Goal: Information Seeking & Learning: Learn about a topic

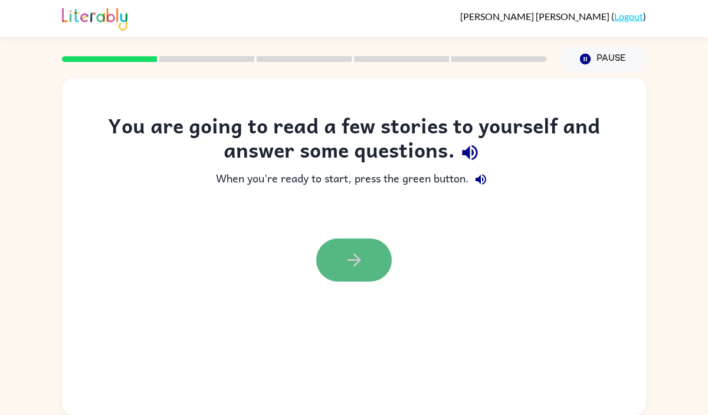
click at [361, 258] on icon "button" at bounding box center [354, 259] width 21 height 21
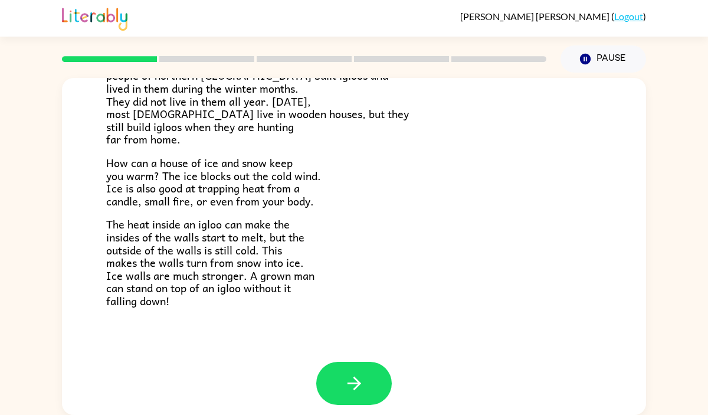
scroll to position [238, 0]
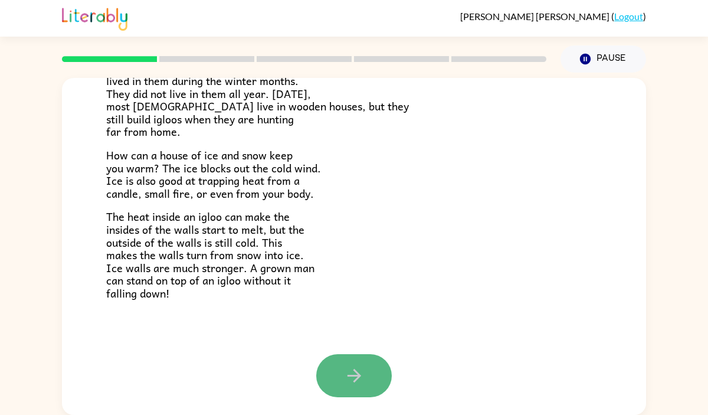
click at [324, 380] on button "button" at bounding box center [353, 375] width 75 height 43
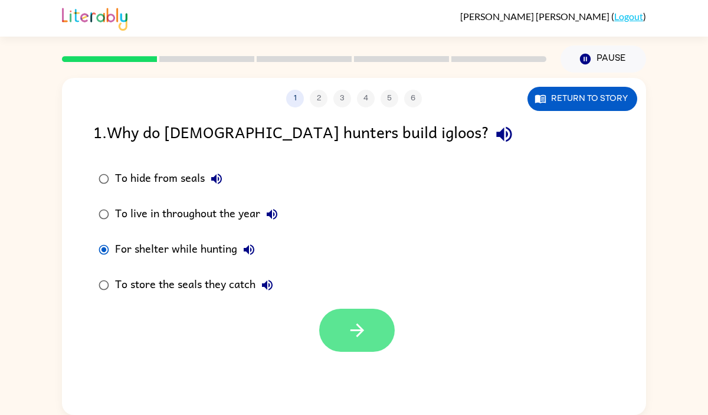
click at [349, 328] on icon "button" at bounding box center [357, 330] width 21 height 21
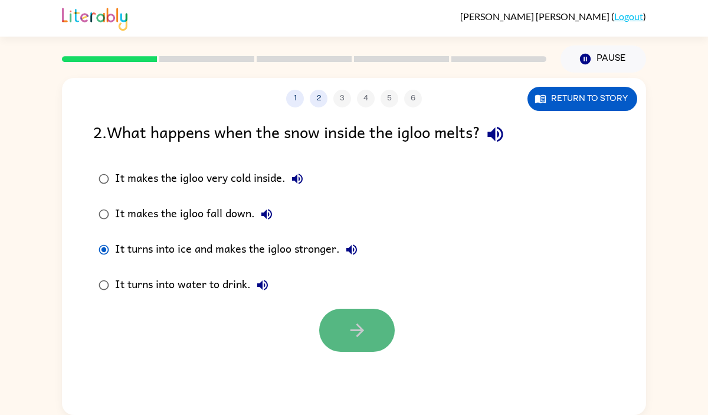
click at [375, 311] on button "button" at bounding box center [356, 329] width 75 height 43
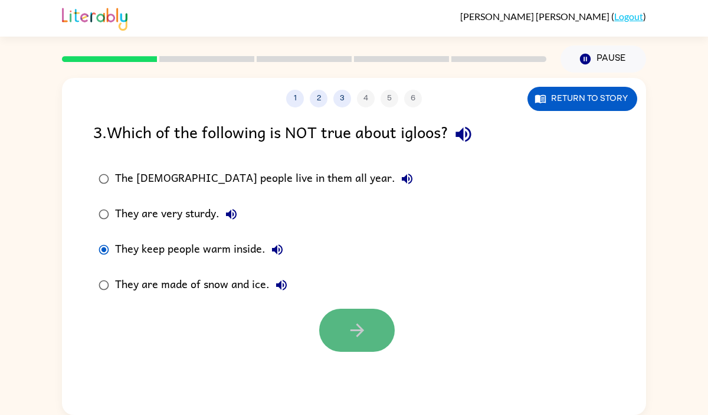
click at [337, 324] on button "button" at bounding box center [356, 329] width 75 height 43
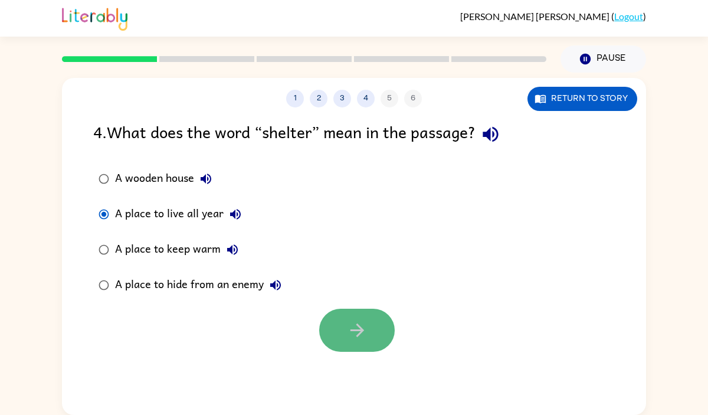
click at [339, 327] on button "button" at bounding box center [356, 329] width 75 height 43
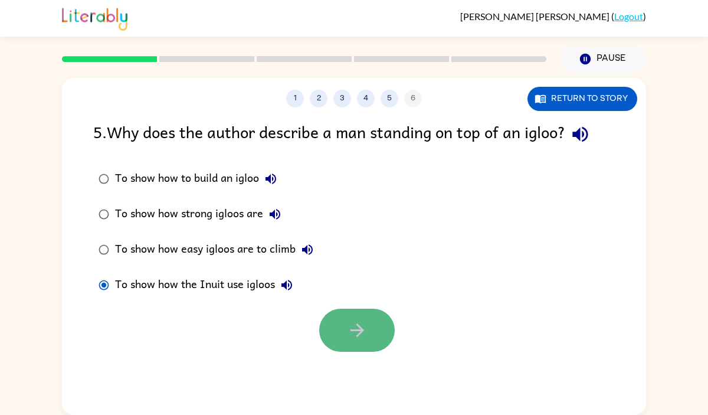
click at [333, 314] on button "button" at bounding box center [356, 329] width 75 height 43
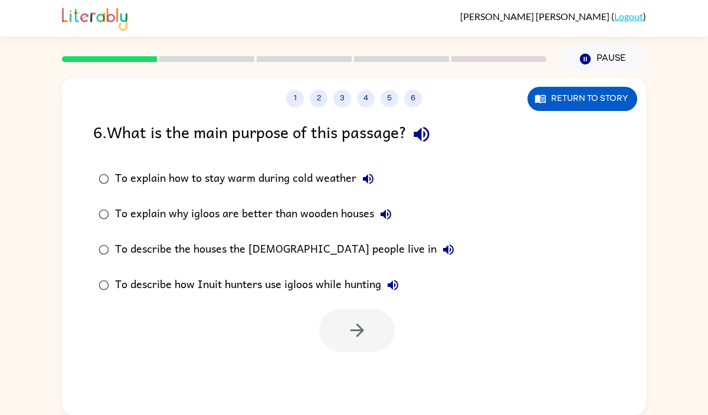
click at [364, 178] on icon "button" at bounding box center [368, 178] width 11 height 11
click at [420, 144] on button "button" at bounding box center [421, 134] width 30 height 30
click at [369, 175] on icon "button" at bounding box center [368, 179] width 14 height 14
click at [390, 216] on icon "button" at bounding box center [385, 214] width 11 height 11
click at [441, 248] on icon "button" at bounding box center [448, 249] width 14 height 14
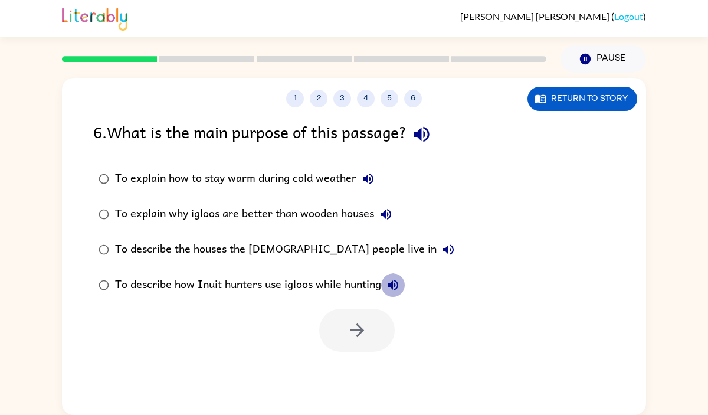
click at [396, 284] on icon "button" at bounding box center [392, 285] width 11 height 11
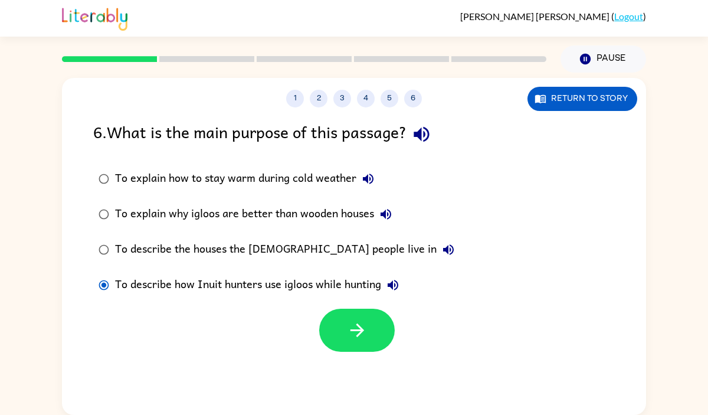
click at [347, 352] on div "1 2 3 4 5 6 Return to story 6 . What is the main purpose of this passage? To ex…" at bounding box center [354, 246] width 584 height 337
click at [348, 348] on button "button" at bounding box center [356, 329] width 75 height 43
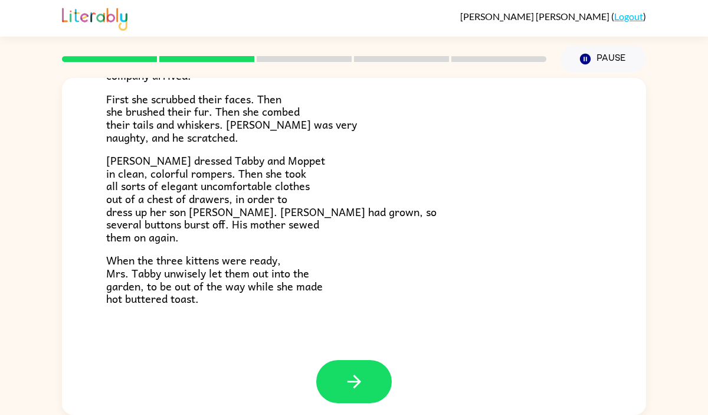
scroll to position [200, 0]
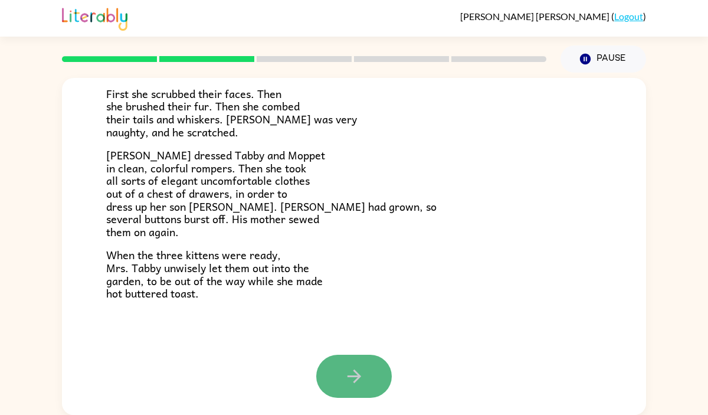
click at [366, 384] on button "button" at bounding box center [353, 375] width 75 height 43
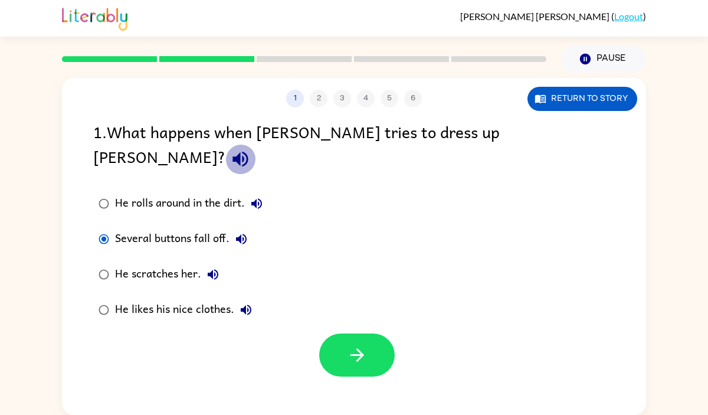
click at [248, 152] on icon "button" at bounding box center [239, 159] width 15 height 15
click at [239, 234] on icon "button" at bounding box center [241, 239] width 11 height 11
click at [209, 267] on icon "button" at bounding box center [213, 274] width 14 height 14
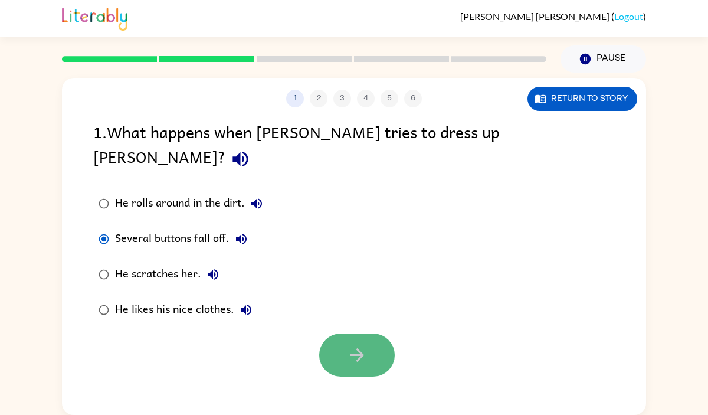
click at [333, 333] on button "button" at bounding box center [356, 354] width 75 height 43
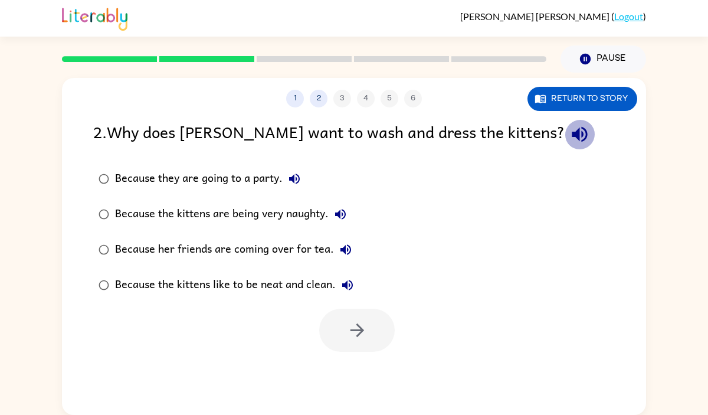
click at [569, 136] on icon "button" at bounding box center [579, 134] width 21 height 21
click at [301, 177] on icon "button" at bounding box center [294, 179] width 14 height 14
click at [343, 212] on icon "button" at bounding box center [340, 214] width 11 height 11
click at [346, 248] on icon "button" at bounding box center [345, 249] width 11 height 11
click at [347, 284] on icon "button" at bounding box center [347, 285] width 11 height 11
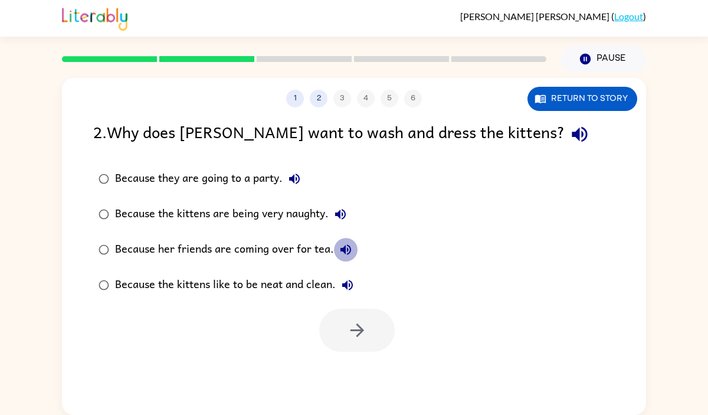
click at [342, 248] on icon "button" at bounding box center [345, 249] width 11 height 11
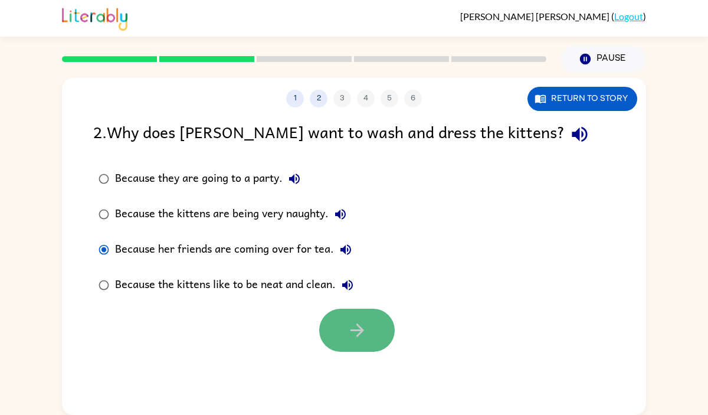
click at [344, 334] on button "button" at bounding box center [356, 329] width 75 height 43
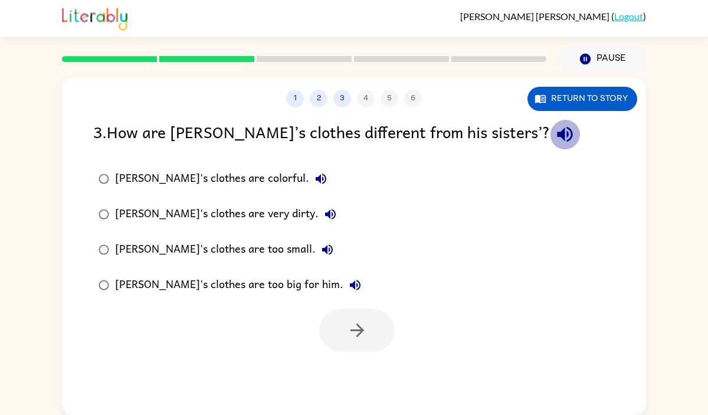
click at [554, 143] on icon "button" at bounding box center [564, 134] width 21 height 21
click at [316, 178] on icon "button" at bounding box center [321, 178] width 11 height 11
click at [325, 209] on icon "button" at bounding box center [330, 214] width 11 height 11
click at [320, 255] on icon "button" at bounding box center [327, 249] width 14 height 14
click at [350, 284] on icon "button" at bounding box center [355, 285] width 11 height 11
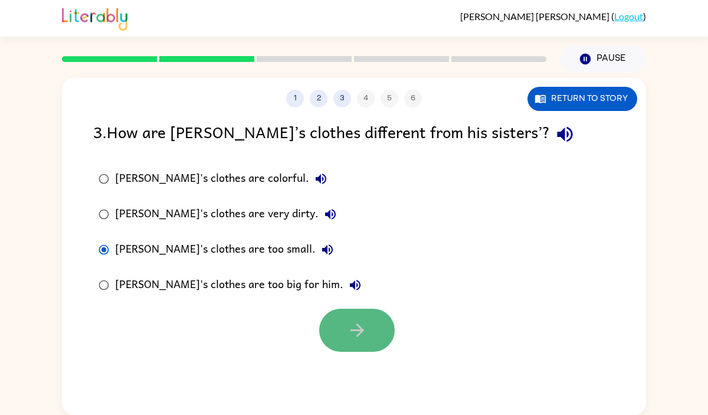
click at [352, 318] on button "button" at bounding box center [356, 329] width 75 height 43
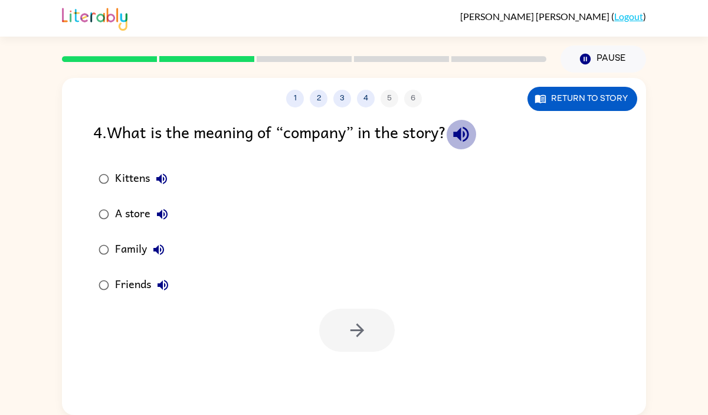
click at [459, 136] on icon "button" at bounding box center [460, 134] width 15 height 15
click at [165, 178] on icon "button" at bounding box center [162, 179] width 14 height 14
click at [161, 243] on icon "button" at bounding box center [159, 249] width 14 height 14
click at [166, 281] on icon "button" at bounding box center [163, 285] width 14 height 14
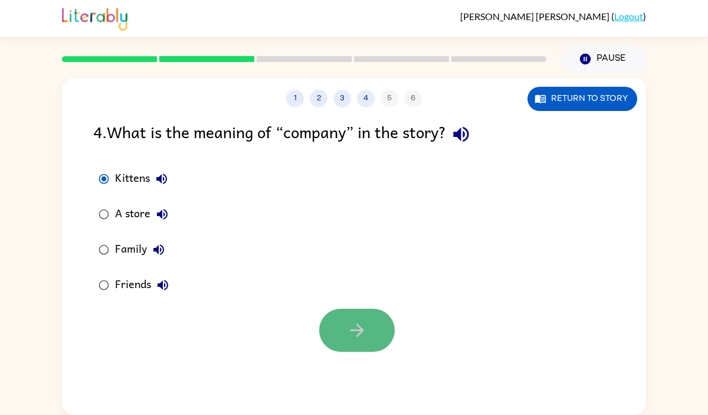
click at [343, 334] on button "button" at bounding box center [356, 329] width 75 height 43
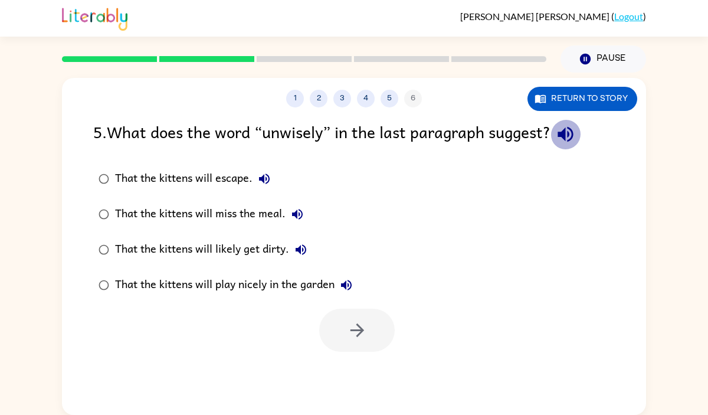
click at [568, 139] on icon "button" at bounding box center [565, 134] width 21 height 21
click at [272, 177] on button "That the kittens will escape." at bounding box center [264, 179] width 24 height 24
click at [300, 213] on icon "button" at bounding box center [297, 214] width 11 height 11
click at [304, 248] on icon "button" at bounding box center [301, 249] width 14 height 14
click at [348, 281] on icon "button" at bounding box center [346, 285] width 14 height 14
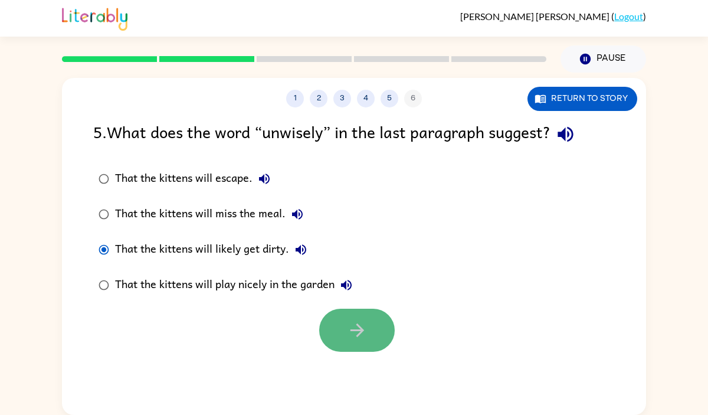
click at [339, 333] on button "button" at bounding box center [356, 329] width 75 height 43
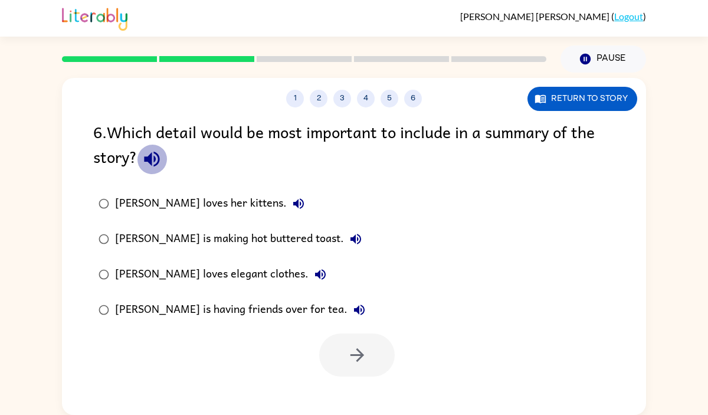
click at [153, 163] on icon "button" at bounding box center [152, 159] width 21 height 21
click at [291, 202] on icon "button" at bounding box center [298, 203] width 14 height 14
click at [350, 238] on icon "button" at bounding box center [355, 239] width 11 height 11
click at [313, 269] on icon "button" at bounding box center [320, 274] width 14 height 14
click at [354, 307] on icon "button" at bounding box center [359, 309] width 11 height 11
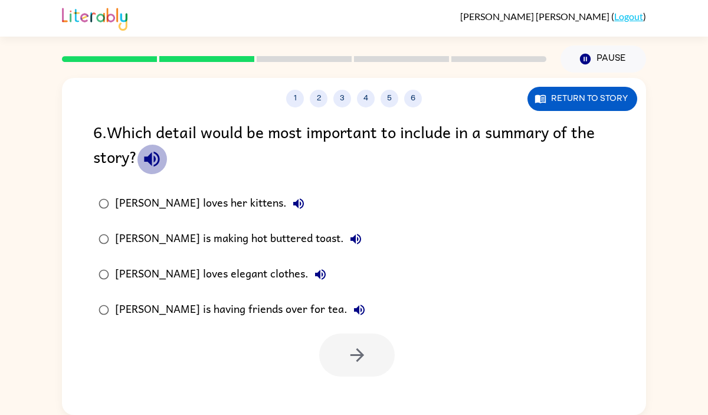
click at [151, 157] on icon "button" at bounding box center [151, 159] width 15 height 15
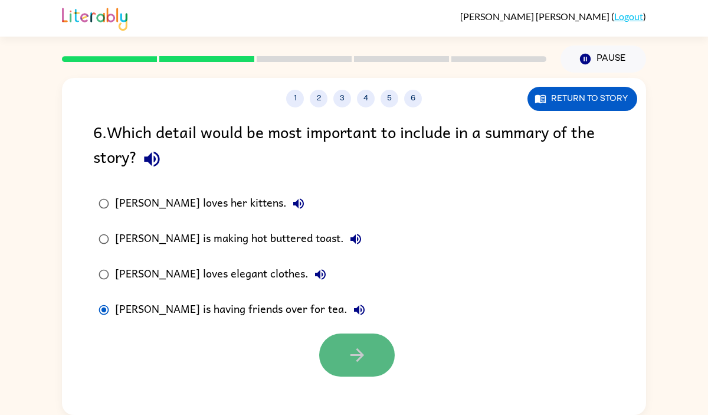
click at [359, 354] on icon "button" at bounding box center [357, 355] width 14 height 14
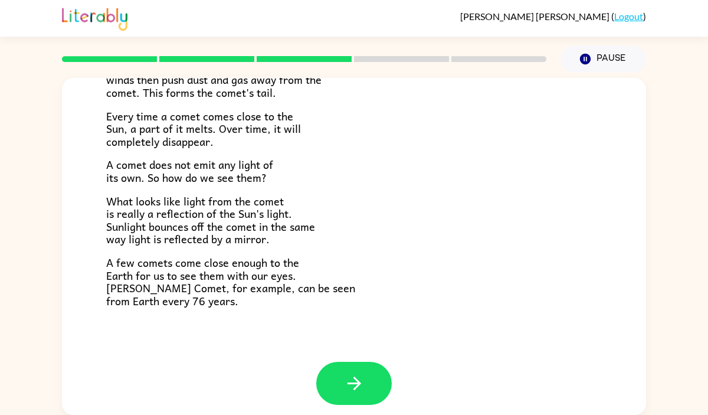
scroll to position [245, 0]
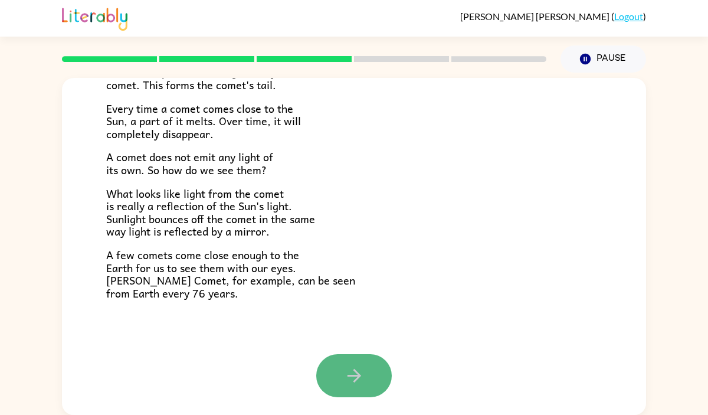
click at [357, 379] on icon "button" at bounding box center [354, 375] width 21 height 21
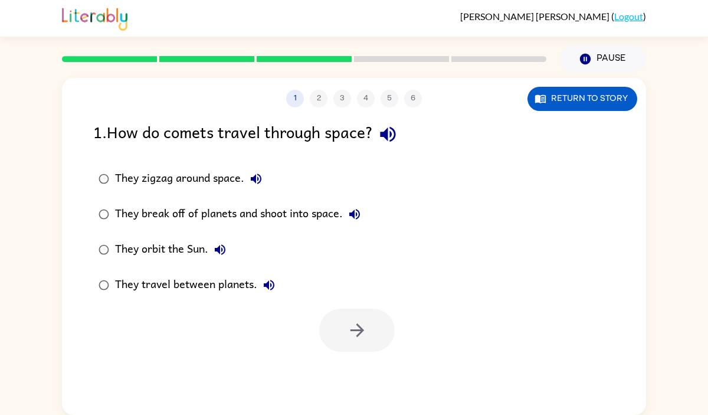
click at [398, 133] on icon "button" at bounding box center [387, 134] width 21 height 21
click at [252, 178] on icon "button" at bounding box center [256, 178] width 11 height 11
click at [361, 211] on icon "button" at bounding box center [354, 214] width 14 height 14
click at [221, 245] on icon "button" at bounding box center [220, 249] width 11 height 11
click at [269, 284] on icon "button" at bounding box center [269, 285] width 11 height 11
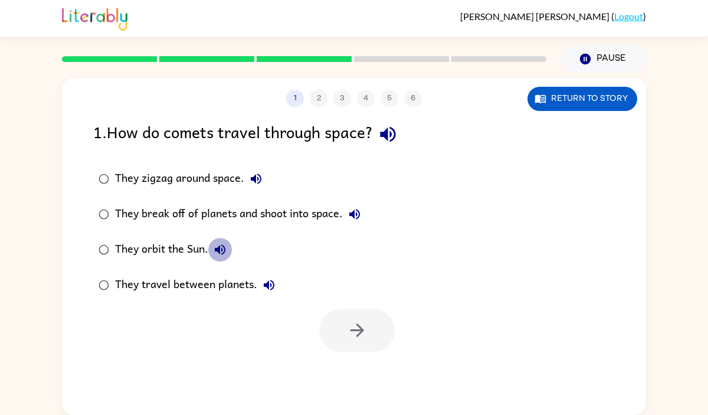
click at [217, 247] on icon "button" at bounding box center [220, 249] width 14 height 14
click at [117, 244] on div "They orbit the Sun." at bounding box center [173, 250] width 117 height 24
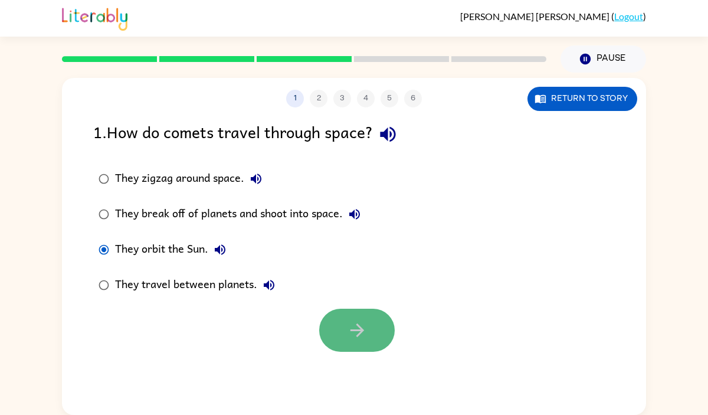
click at [341, 325] on button "button" at bounding box center [356, 329] width 75 height 43
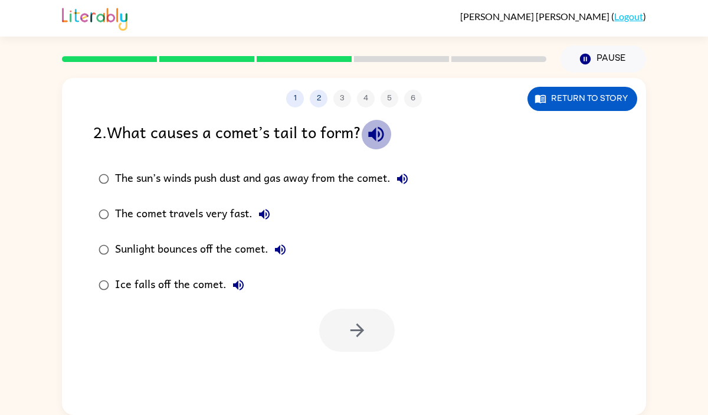
click at [385, 127] on icon "button" at bounding box center [376, 134] width 21 height 21
click at [403, 172] on icon "button" at bounding box center [402, 179] width 14 height 14
click at [331, 176] on div "The sun’s winds push dust and gas away from the comet." at bounding box center [264, 179] width 299 height 24
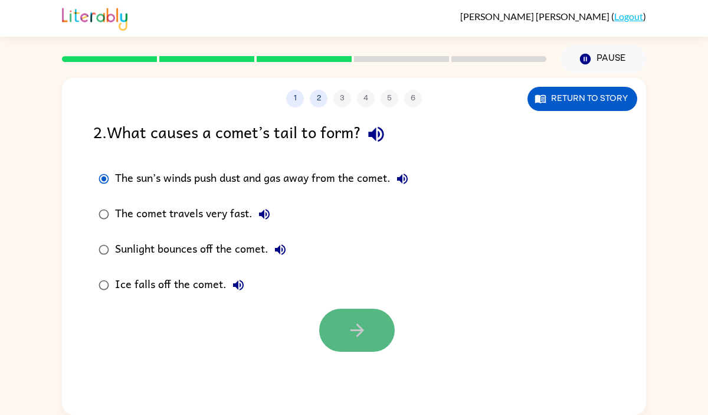
click at [353, 334] on icon "button" at bounding box center [357, 330] width 21 height 21
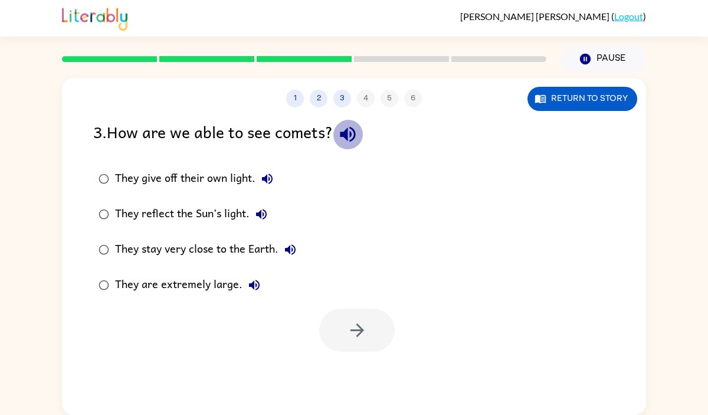
click at [358, 135] on icon "button" at bounding box center [347, 134] width 21 height 21
click at [264, 178] on icon "button" at bounding box center [267, 178] width 11 height 11
click at [267, 214] on icon "button" at bounding box center [261, 214] width 14 height 14
click at [295, 249] on icon "button" at bounding box center [290, 249] width 14 height 14
click at [254, 279] on icon "button" at bounding box center [254, 285] width 14 height 14
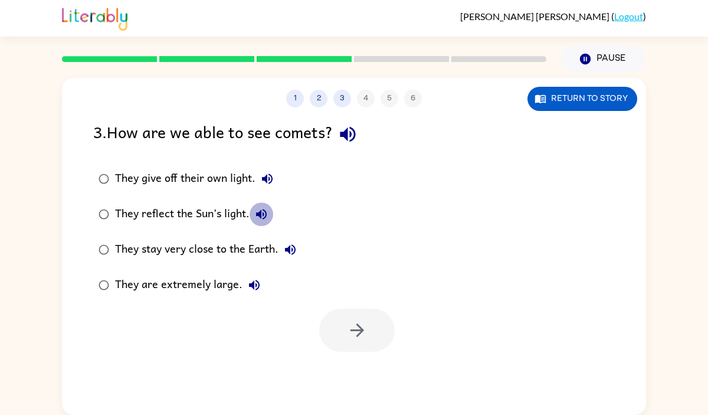
click at [267, 213] on icon "button" at bounding box center [261, 214] width 14 height 14
click at [176, 214] on div "They reflect the Sun’s light." at bounding box center [194, 214] width 158 height 24
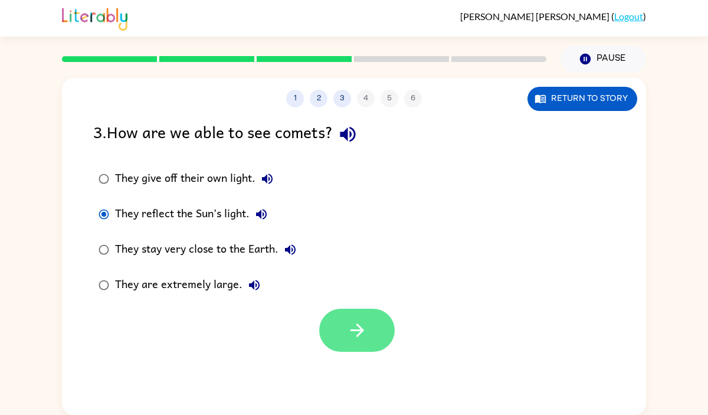
click at [363, 325] on icon "button" at bounding box center [357, 330] width 21 height 21
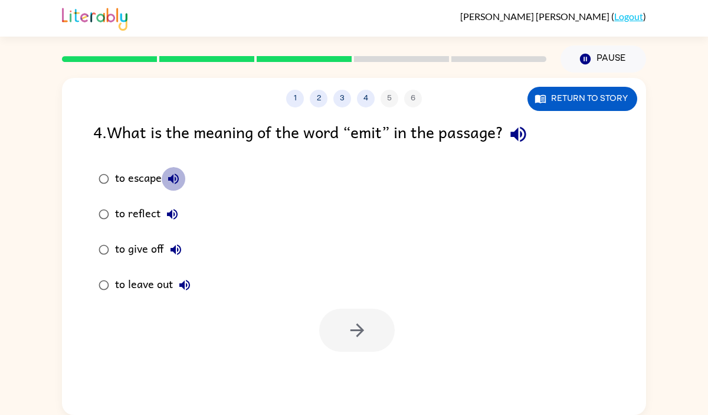
click at [178, 176] on icon "button" at bounding box center [173, 179] width 14 height 14
click at [515, 140] on icon "button" at bounding box center [518, 134] width 21 height 21
click at [175, 218] on icon "button" at bounding box center [172, 214] width 14 height 14
click at [176, 252] on icon "button" at bounding box center [176, 249] width 14 height 14
click at [187, 279] on icon "button" at bounding box center [185, 285] width 14 height 14
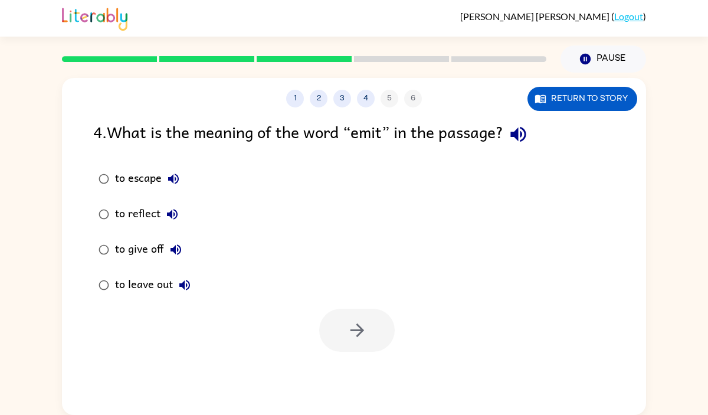
click at [125, 208] on div "to reflect" at bounding box center [149, 214] width 69 height 24
click at [333, 327] on button "button" at bounding box center [356, 329] width 75 height 43
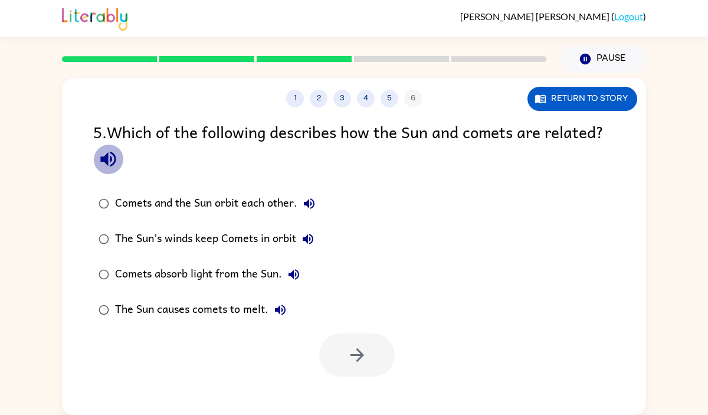
click at [110, 162] on icon "button" at bounding box center [108, 159] width 21 height 21
click at [110, 160] on icon "button" at bounding box center [107, 159] width 15 height 15
click at [251, 195] on div "Comets and the Sun orbit each other." at bounding box center [218, 204] width 206 height 24
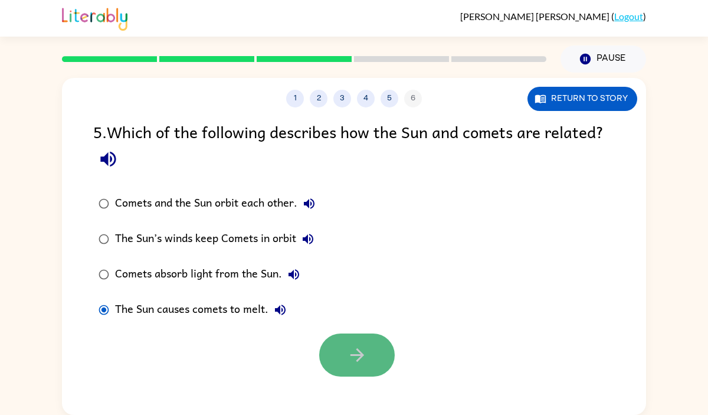
click at [383, 355] on button "button" at bounding box center [356, 354] width 75 height 43
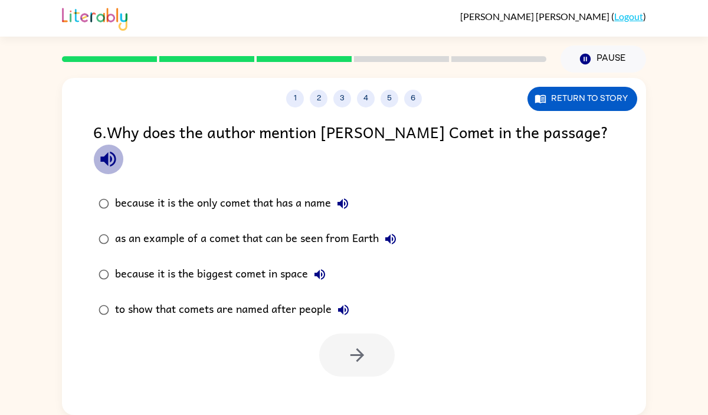
click at [119, 149] on icon "button" at bounding box center [108, 159] width 21 height 21
click at [340, 198] on icon "button" at bounding box center [342, 203] width 11 height 11
click at [383, 232] on icon "button" at bounding box center [390, 239] width 14 height 14
click at [314, 267] on icon "button" at bounding box center [320, 274] width 14 height 14
click at [339, 304] on icon "button" at bounding box center [343, 309] width 11 height 11
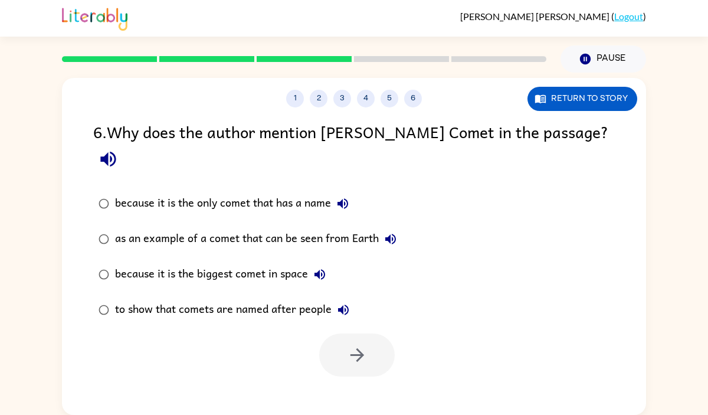
click at [156, 262] on div "because it is the biggest comet in space" at bounding box center [223, 274] width 216 height 24
click at [182, 227] on div "as an example of a comet that can be seen from Earth" at bounding box center [258, 239] width 287 height 24
click at [355, 344] on icon "button" at bounding box center [357, 354] width 21 height 21
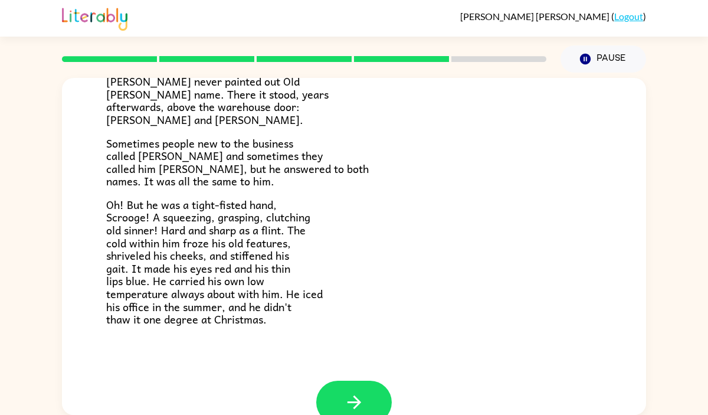
scroll to position [374, 0]
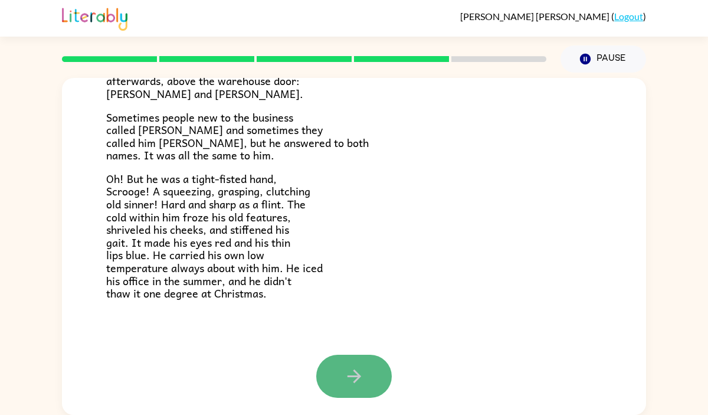
click at [359, 380] on icon "button" at bounding box center [354, 376] width 21 height 21
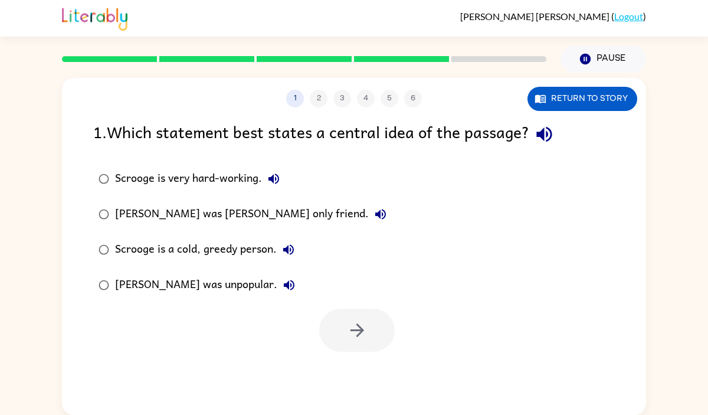
scroll to position [0, 0]
click at [549, 132] on icon "button" at bounding box center [543, 134] width 15 height 15
click at [270, 172] on button "Scrooge is very hard-working." at bounding box center [274, 179] width 24 height 24
click at [375, 211] on icon "button" at bounding box center [380, 214] width 11 height 11
click at [222, 211] on div "[PERSON_NAME] was [PERSON_NAME] only friend." at bounding box center [253, 214] width 277 height 24
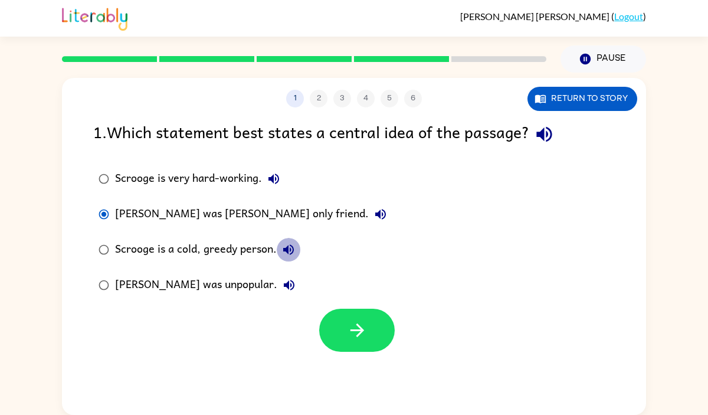
click at [285, 242] on icon "button" at bounding box center [288, 249] width 14 height 14
click at [282, 278] on icon "button" at bounding box center [289, 285] width 14 height 14
click at [239, 251] on div "Scrooge is a cold, greedy person." at bounding box center [207, 250] width 185 height 24
click at [242, 212] on div "[PERSON_NAME] was [PERSON_NAME] only friend." at bounding box center [253, 214] width 277 height 24
click at [234, 255] on div "Scrooge is a cold, greedy person." at bounding box center [207, 250] width 185 height 24
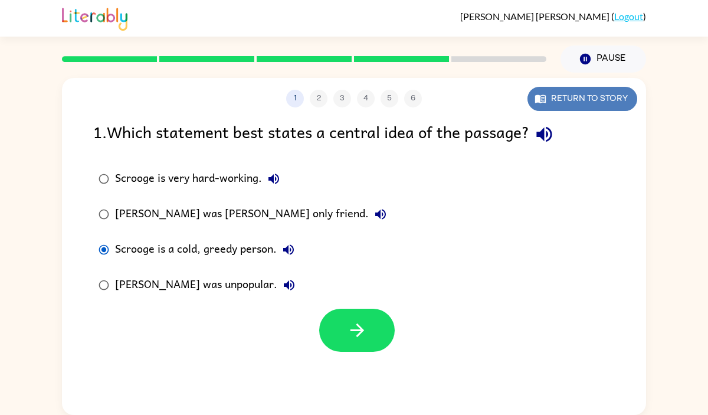
click at [574, 90] on button "Return to story" at bounding box center [582, 99] width 110 height 24
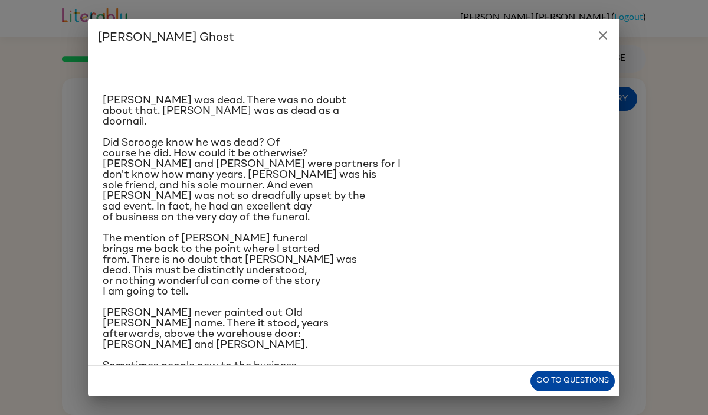
click at [573, 377] on button "Go to questions" at bounding box center [572, 380] width 84 height 21
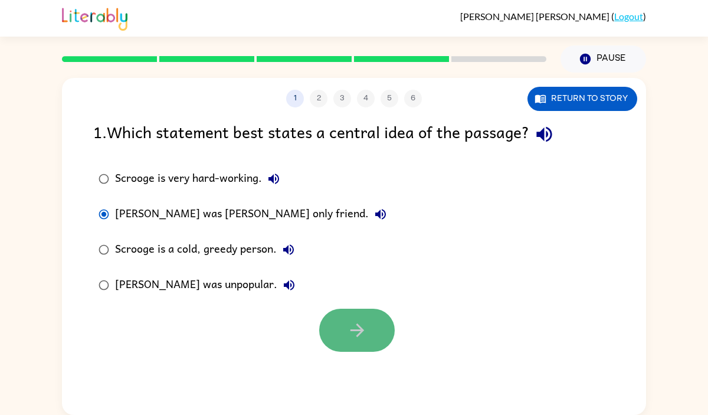
click at [359, 317] on button "button" at bounding box center [356, 329] width 75 height 43
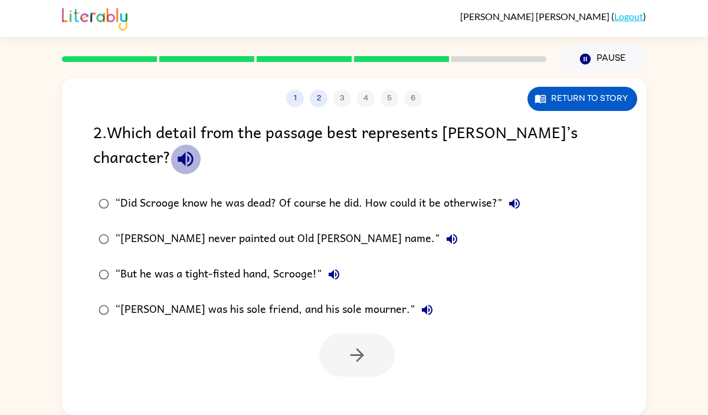
click at [170, 160] on button "button" at bounding box center [185, 159] width 30 height 30
click at [510, 187] on label "“Did Scrooge know he was dead? Of course he did. How could it be otherwise?"" at bounding box center [309, 203] width 445 height 35
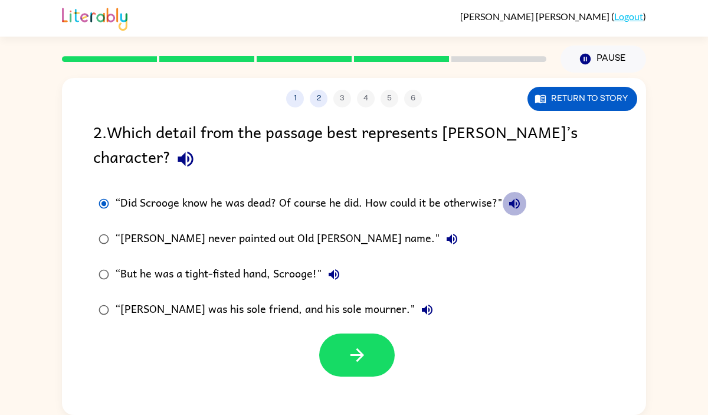
click at [507, 203] on button "“Did Scrooge know he was dead? Of course he did. How could it be otherwise?"" at bounding box center [515, 204] width 24 height 24
click at [333, 277] on icon "button" at bounding box center [334, 274] width 14 height 14
click at [238, 271] on div "“But he was a tight-fisted hand, Scrooge!"" at bounding box center [230, 274] width 231 height 24
click at [178, 153] on icon "button" at bounding box center [185, 159] width 15 height 15
click at [422, 306] on icon "button" at bounding box center [427, 309] width 11 height 11
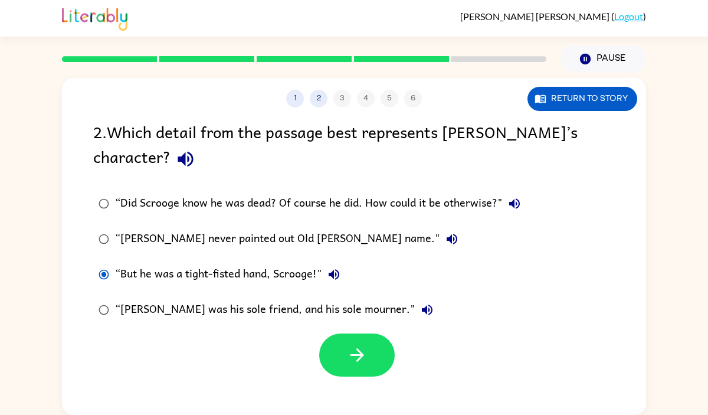
click at [272, 308] on div "“[PERSON_NAME] was his sole friend, and his sole mourner."" at bounding box center [277, 310] width 324 height 24
click at [269, 273] on div "“But he was a tight-fisted hand, Scrooge!"" at bounding box center [230, 274] width 231 height 24
click at [344, 352] on button "button" at bounding box center [356, 354] width 75 height 43
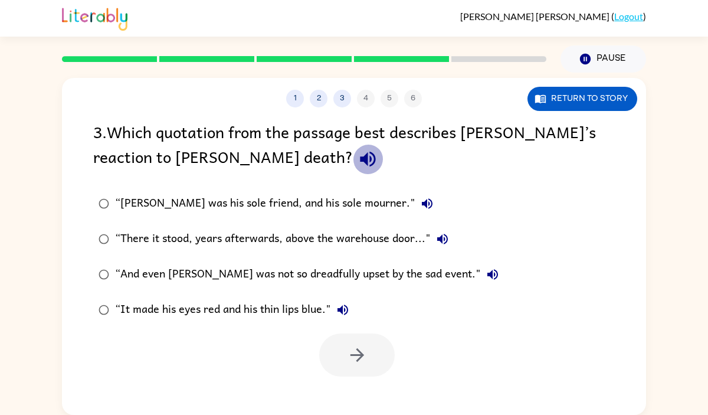
click at [357, 168] on icon "button" at bounding box center [367, 159] width 21 height 21
click at [245, 192] on div "“[PERSON_NAME] was his sole friend, and his sole mourner."" at bounding box center [277, 204] width 324 height 24
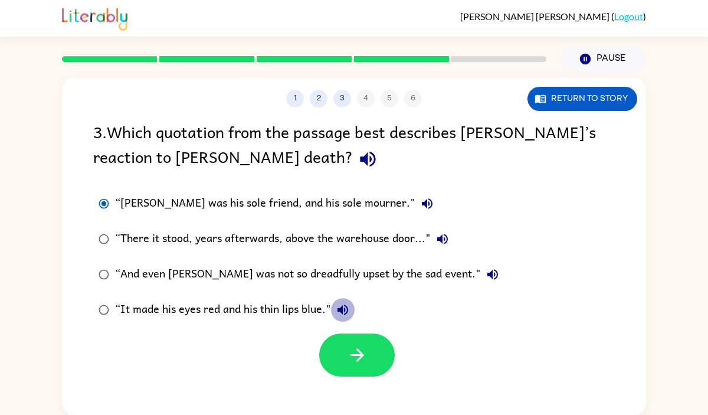
click at [339, 298] on button "“It made his eyes red and his thin lips blue."" at bounding box center [343, 310] width 24 height 24
click at [247, 302] on div "“It made his eyes red and his thin lips blue."" at bounding box center [234, 310] width 239 height 24
click at [360, 164] on icon "button" at bounding box center [367, 159] width 15 height 15
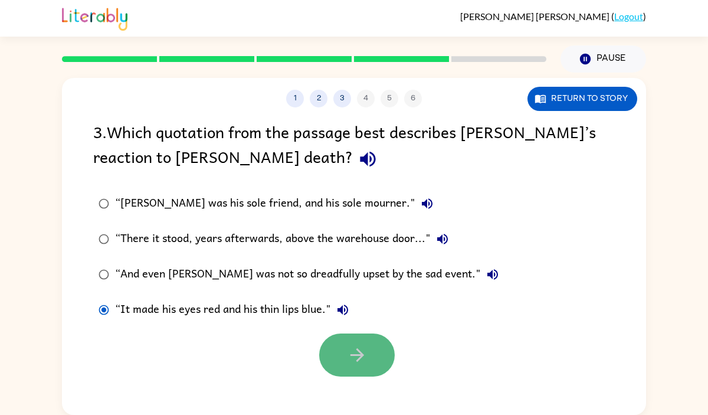
click at [373, 351] on button "button" at bounding box center [356, 354] width 75 height 43
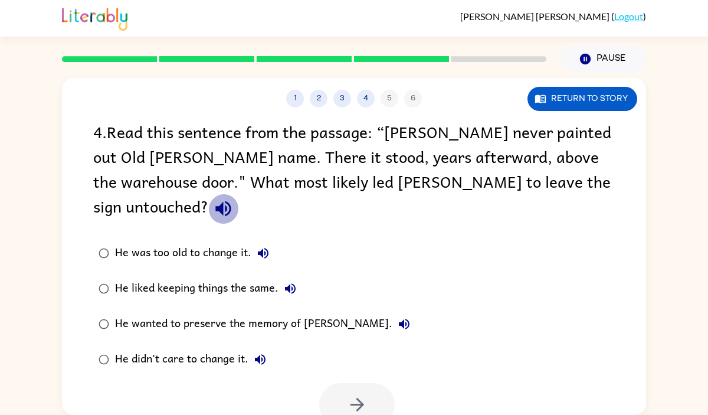
click at [234, 198] on icon "button" at bounding box center [223, 208] width 21 height 21
click at [326, 383] on button "button" at bounding box center [356, 404] width 75 height 43
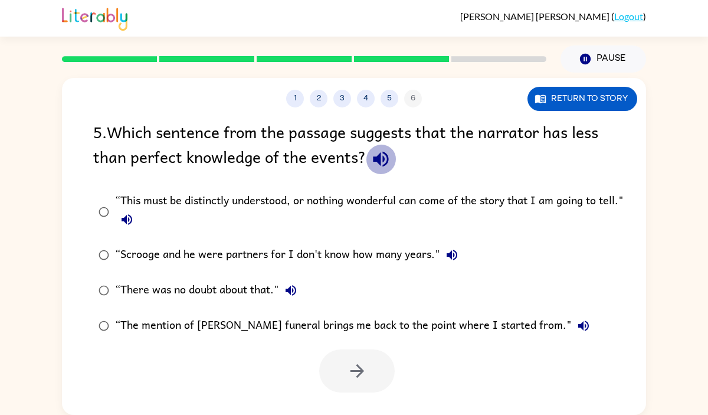
click at [377, 160] on icon "button" at bounding box center [380, 159] width 15 height 15
click at [124, 220] on icon "button" at bounding box center [126, 219] width 11 height 11
click at [451, 249] on icon "button" at bounding box center [452, 255] width 14 height 14
click at [292, 293] on icon "button" at bounding box center [290, 290] width 11 height 11
click at [380, 165] on icon "button" at bounding box center [380, 159] width 21 height 21
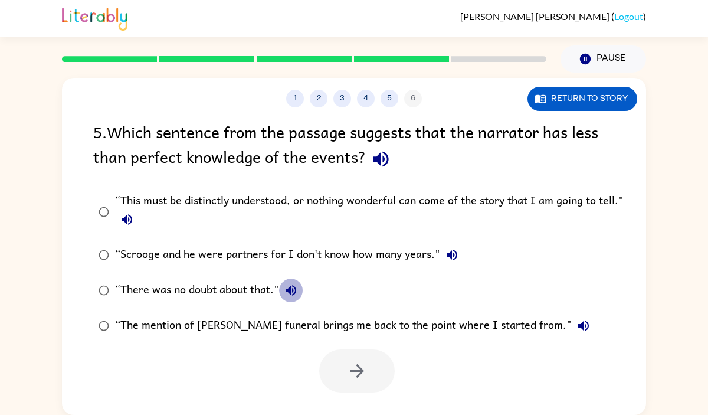
click at [288, 291] on icon "button" at bounding box center [290, 290] width 11 height 11
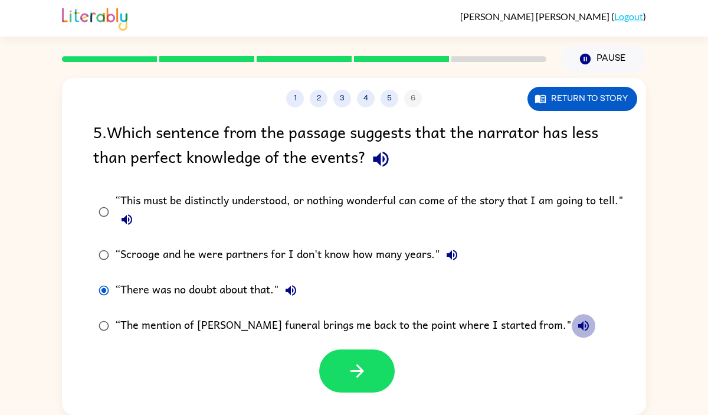
click at [576, 323] on icon "button" at bounding box center [583, 325] width 14 height 14
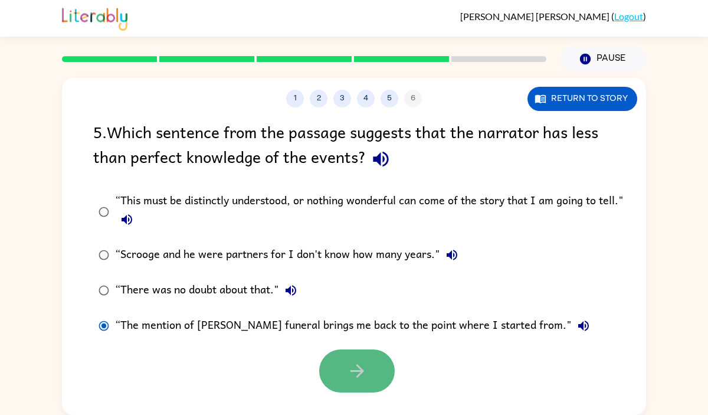
click at [357, 363] on icon "button" at bounding box center [357, 370] width 21 height 21
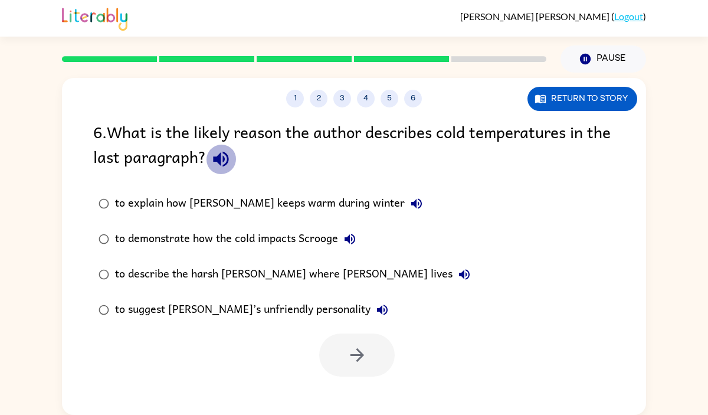
click at [231, 165] on icon "button" at bounding box center [221, 159] width 21 height 21
click at [405, 199] on button "to explain how [PERSON_NAME] keeps warm during winter" at bounding box center [417, 204] width 24 height 24
click at [346, 233] on icon "button" at bounding box center [350, 239] width 14 height 14
click at [459, 274] on icon "button" at bounding box center [464, 274] width 11 height 11
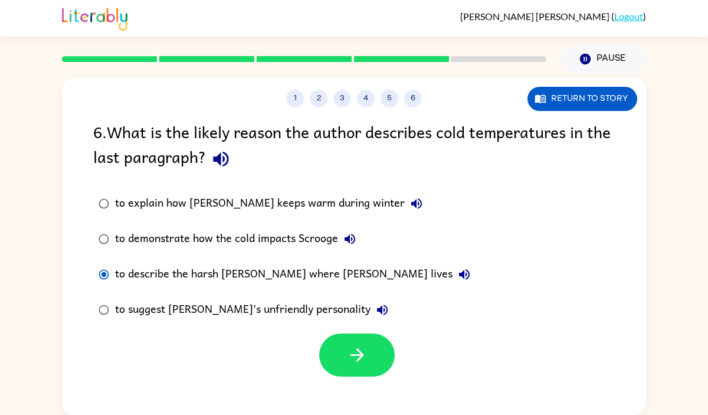
click at [375, 306] on icon "button" at bounding box center [382, 310] width 14 height 14
click at [361, 350] on icon "button" at bounding box center [357, 354] width 21 height 21
